Goal: Navigation & Orientation: Find specific page/section

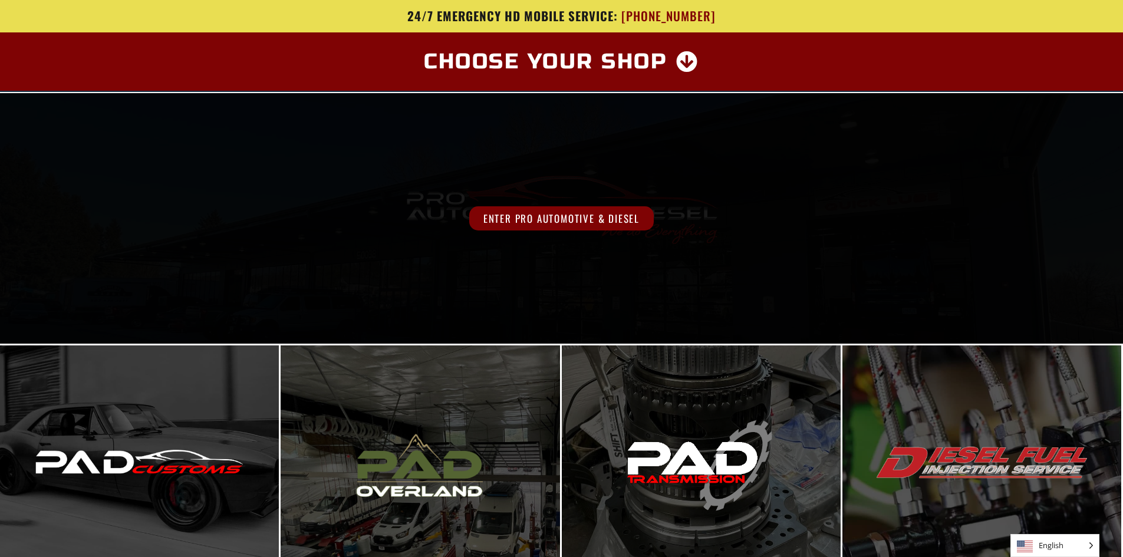
click at [519, 253] on div "Enter Pro Automotive & Diesel" at bounding box center [561, 218] width 1123 height 251
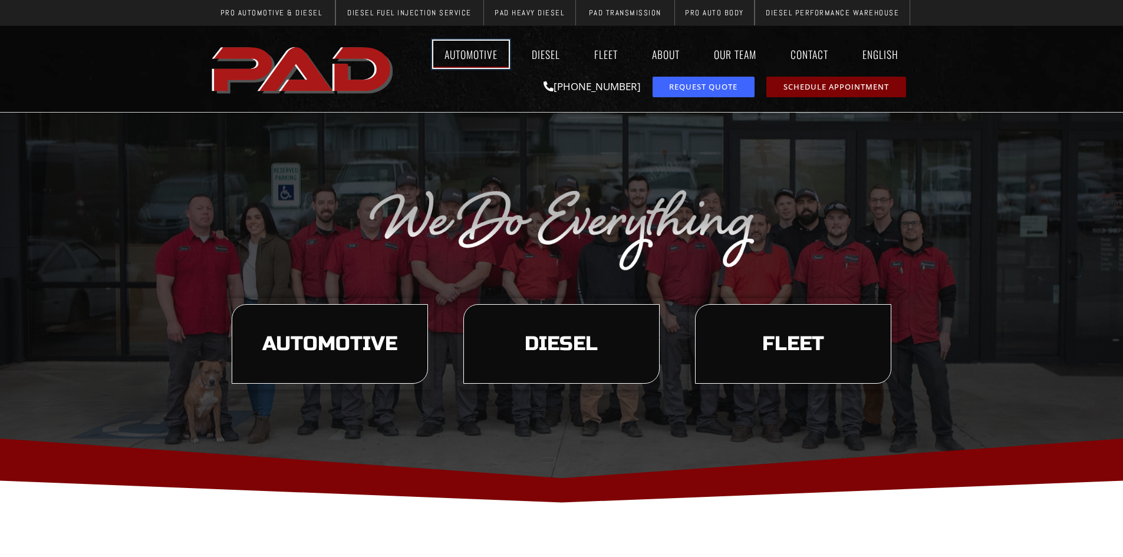
click at [466, 51] on link "Automotive" at bounding box center [470, 54] width 75 height 27
